Goal: Task Accomplishment & Management: Use online tool/utility

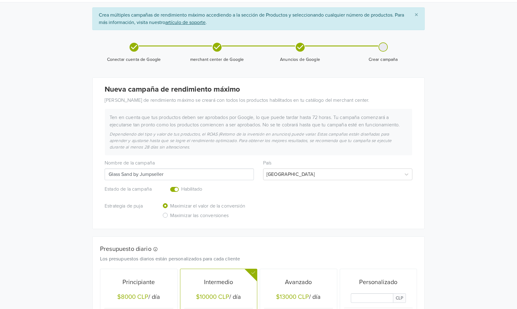
scroll to position [17, 0]
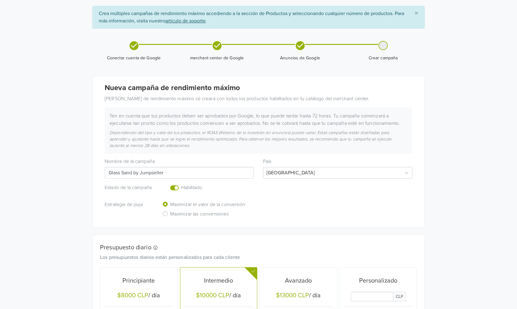
click at [182, 171] on input "Glass Sand by Jumpseller" at bounding box center [179, 173] width 149 height 12
click at [181, 184] on label "Enabled or pause your campaign" at bounding box center [181, 184] width 0 height 0
click at [0, 0] on input "checkbox" at bounding box center [0, 0] width 0 height 0
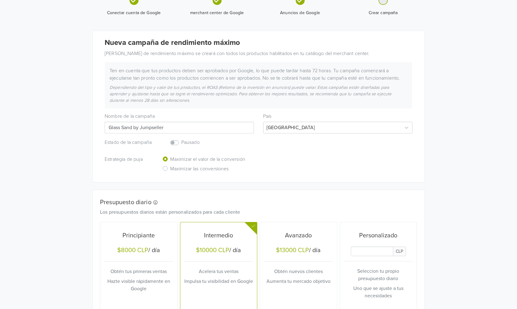
scroll to position [64, 0]
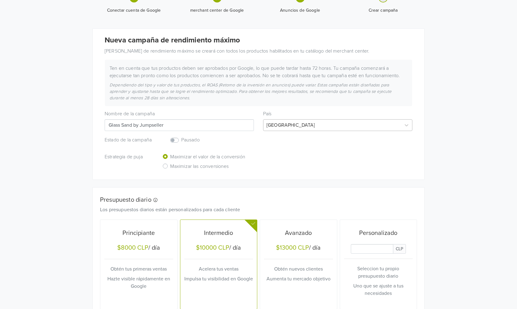
click at [288, 127] on div at bounding box center [332, 125] width 131 height 9
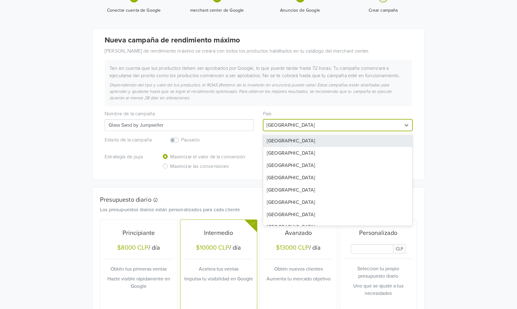
click at [288, 127] on div at bounding box center [332, 125] width 131 height 9
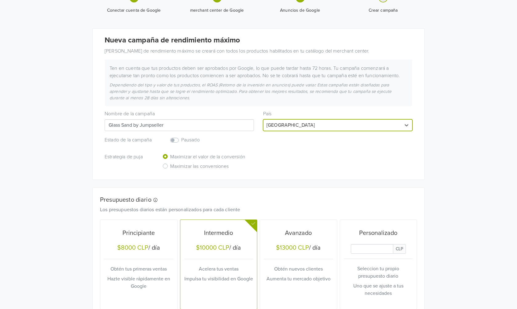
click at [171, 126] on input "Glass Sand by Jumpseller" at bounding box center [179, 125] width 149 height 12
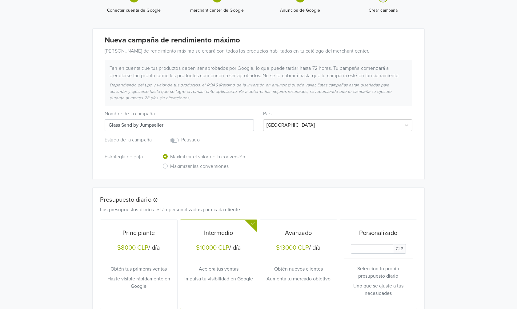
drag, startPoint x: 171, startPoint y: 126, endPoint x: 98, endPoint y: 125, distance: 73.0
click at [98, 125] on div "Nueva campaña de rendimiento máximo Esta campaña de rendimiento máximo se crear…" at bounding box center [259, 104] width 332 height 151
click at [171, 122] on input "Glass Sand by Jumpseller" at bounding box center [179, 125] width 149 height 12
click at [181, 137] on label "Enabled or pause your campaign" at bounding box center [181, 137] width 0 height 0
click at [0, 0] on input "checkbox" at bounding box center [0, 0] width 0 height 0
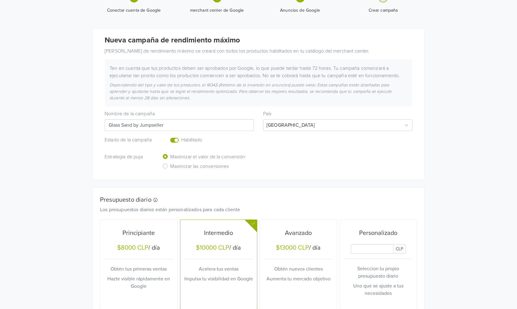
scroll to position [131, 0]
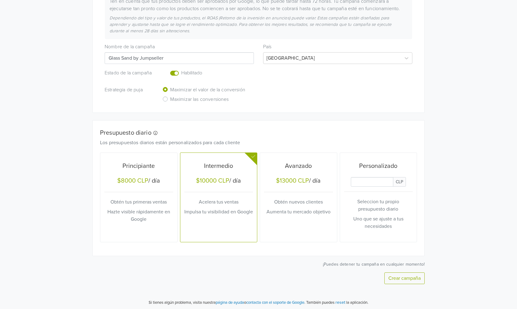
click at [134, 196] on div "Principiante $8000 CLP / día Obtén tus primeras ventas Hazte visible rápidament…" at bounding box center [138, 197] width 69 height 85
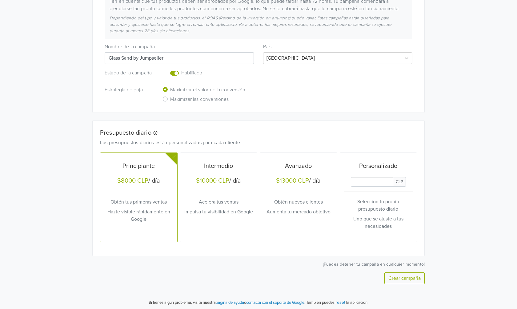
click at [399, 275] on button "Crear campaña" at bounding box center [404, 279] width 40 height 12
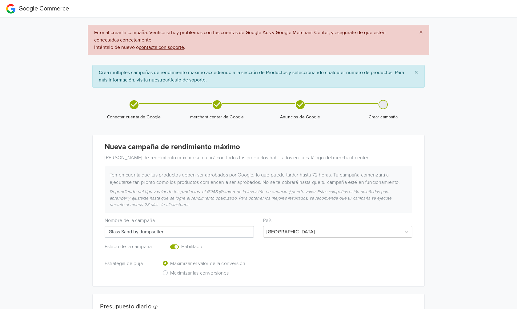
click at [157, 46] on u "contacta con soporte" at bounding box center [161, 47] width 45 height 6
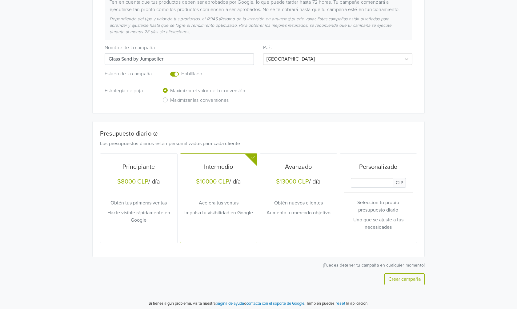
scroll to position [174, 0]
click at [401, 275] on button "Crear campaña" at bounding box center [404, 279] width 40 height 12
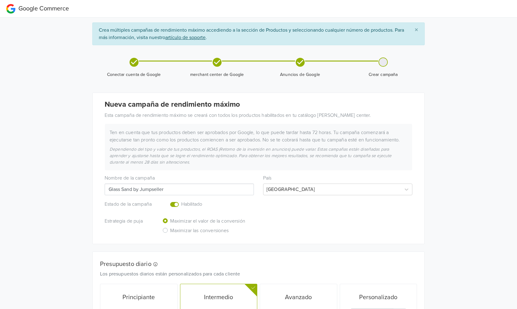
click at [416, 30] on span "×" at bounding box center [417, 30] width 4 height 9
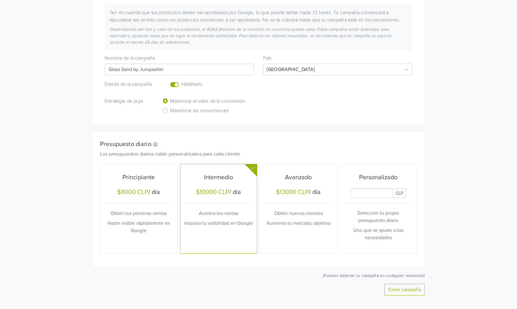
scroll to position [130, 0]
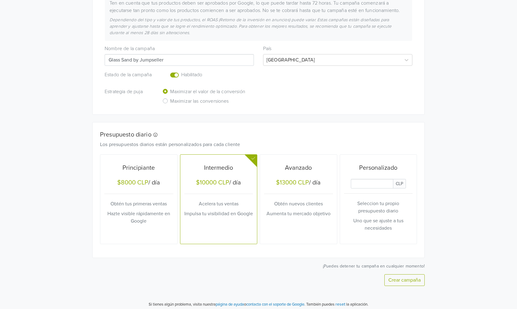
click at [156, 185] on h5 "$8000 CLP / día" at bounding box center [138, 183] width 69 height 9
click at [397, 275] on button "Crear campaña" at bounding box center [404, 281] width 40 height 12
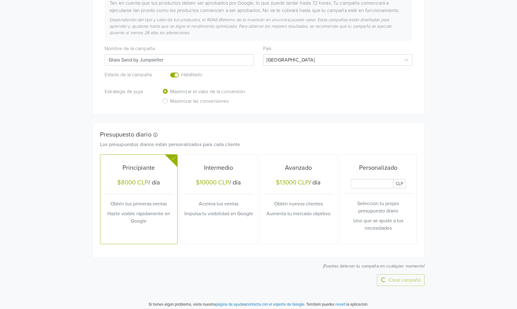
scroll to position [0, 0]
